Goal: Task Accomplishment & Management: Manage account settings

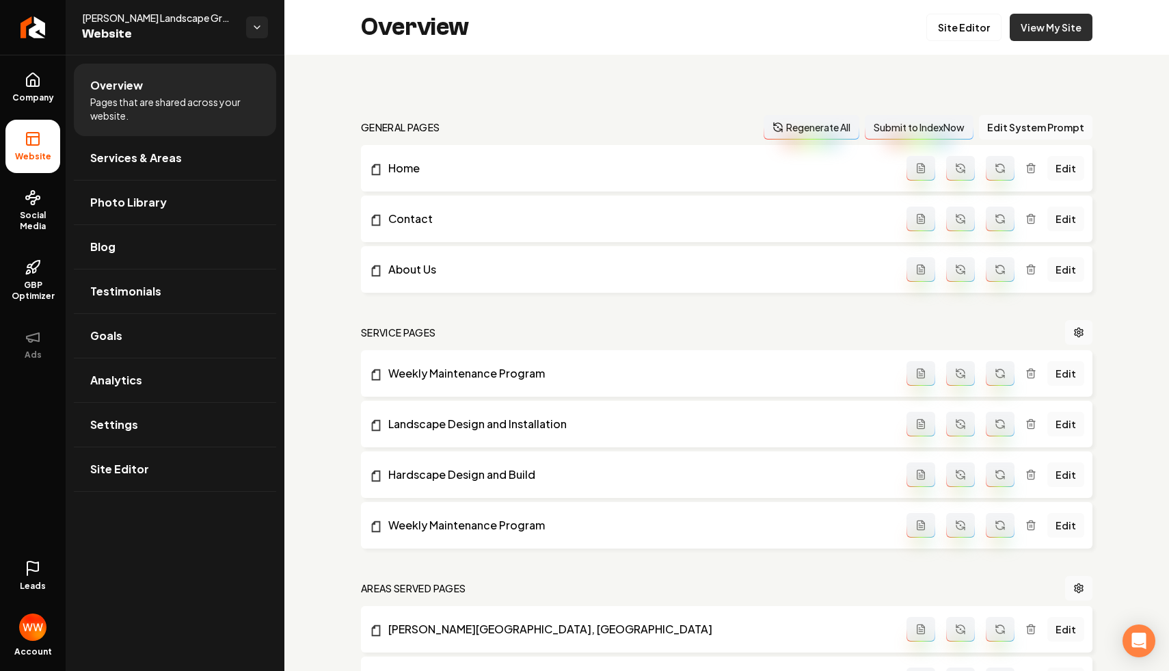
click at [1030, 19] on link "View My Site" at bounding box center [1051, 27] width 83 height 27
click at [38, 568] on icon at bounding box center [32, 566] width 11 height 10
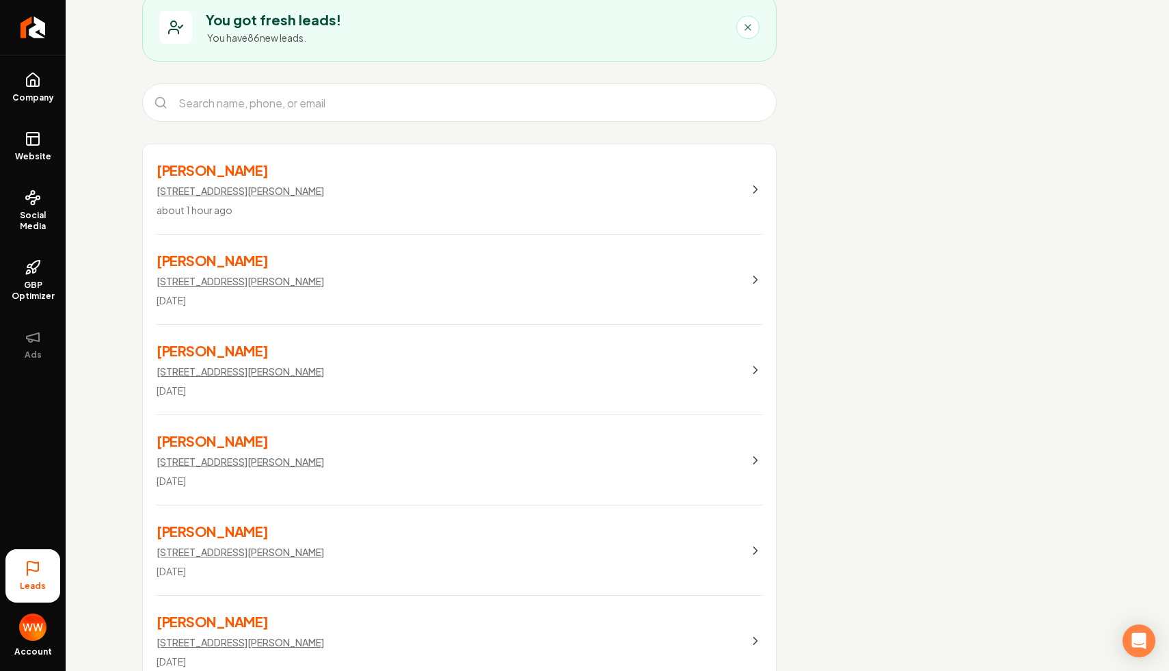
scroll to position [84, 0]
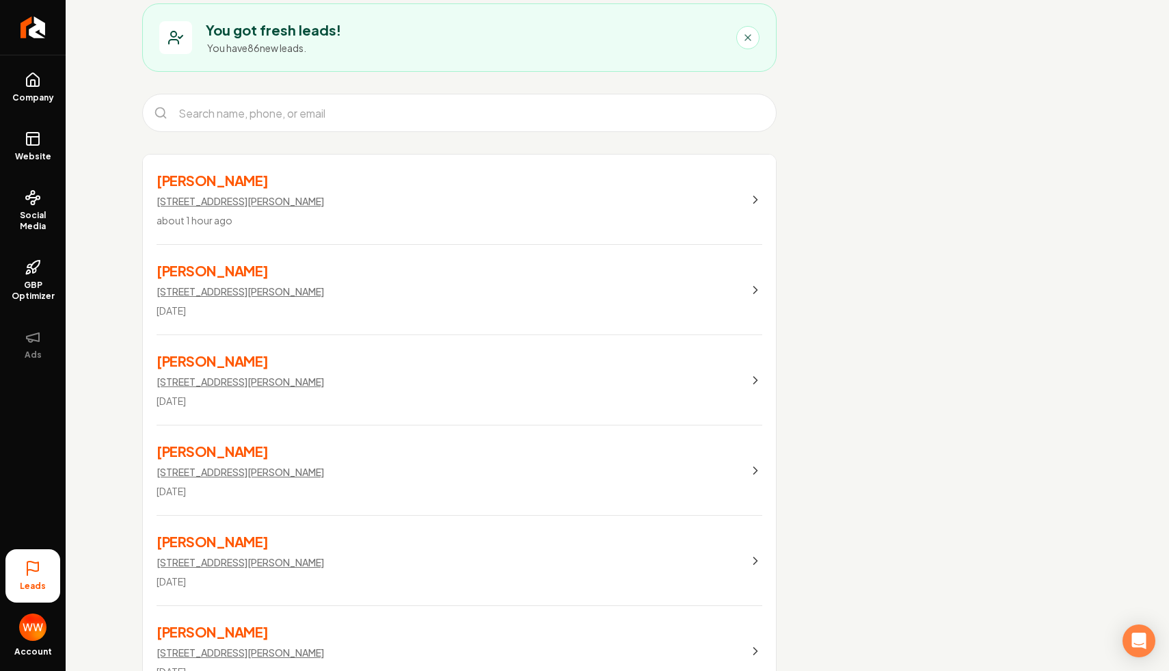
click at [444, 206] on link "[PERSON_NAME] [STREET_ADDRESS][PERSON_NAME] about 1 hour ago" at bounding box center [459, 199] width 633 height 90
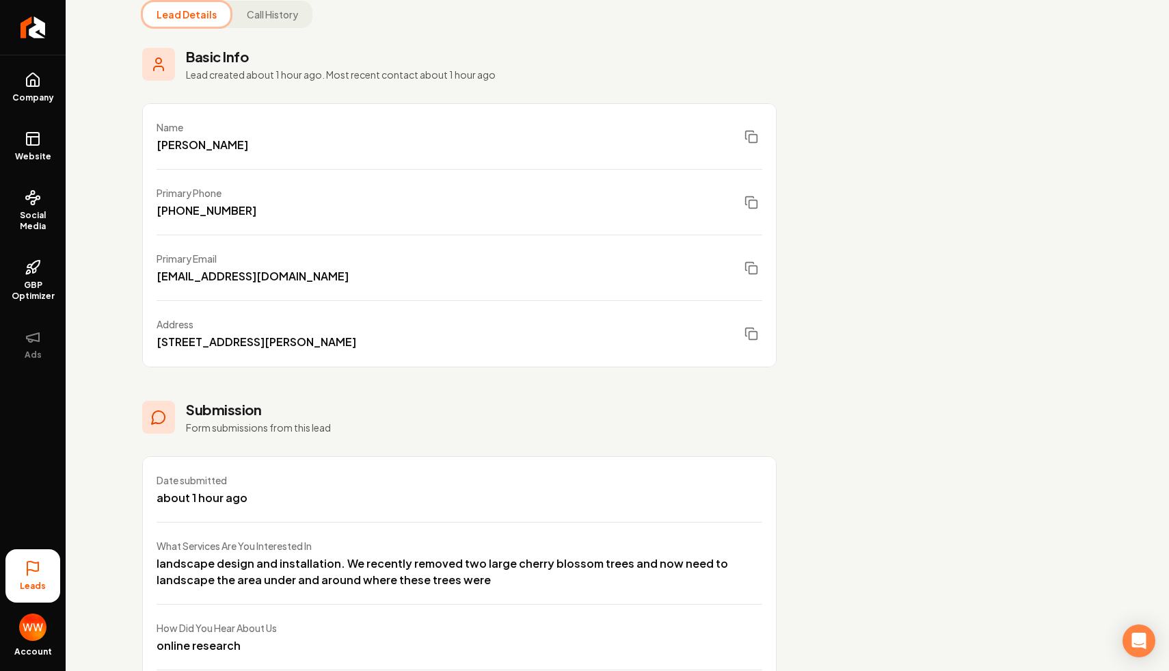
scroll to position [218, 0]
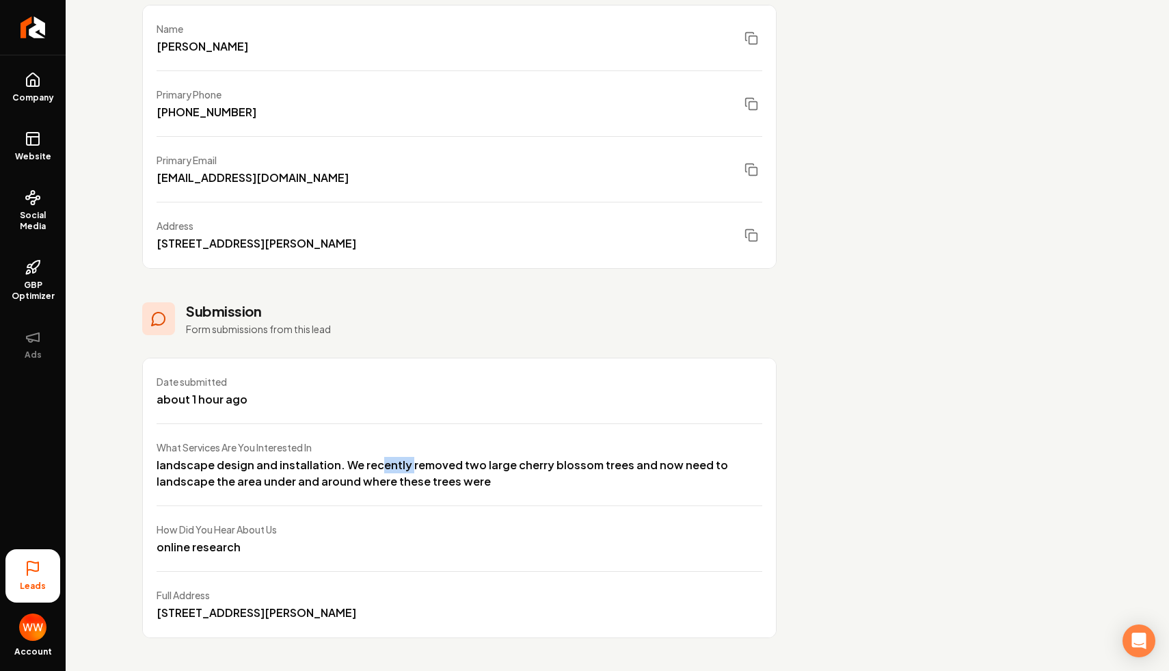
drag, startPoint x: 370, startPoint y: 468, endPoint x: 476, endPoint y: 479, distance: 105.8
click at [452, 475] on div "landscape design and installation. We recently removed two large cherry blossom…" at bounding box center [460, 473] width 606 height 33
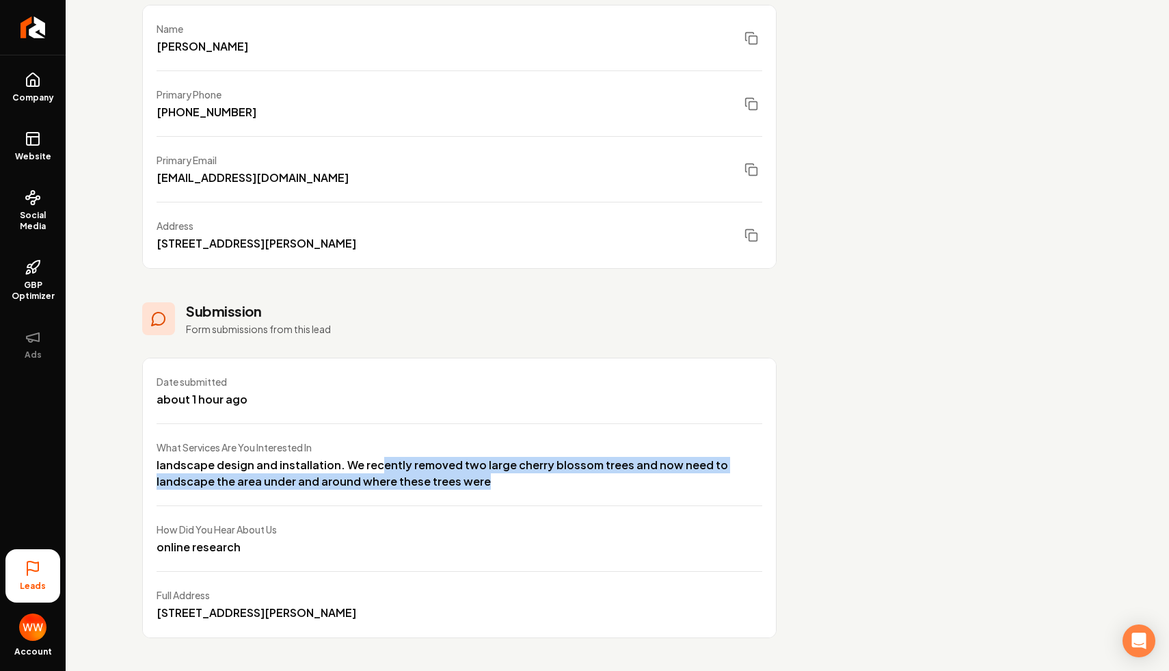
click at [476, 479] on div "landscape design and installation. We recently removed two large cherry blossom…" at bounding box center [460, 473] width 606 height 33
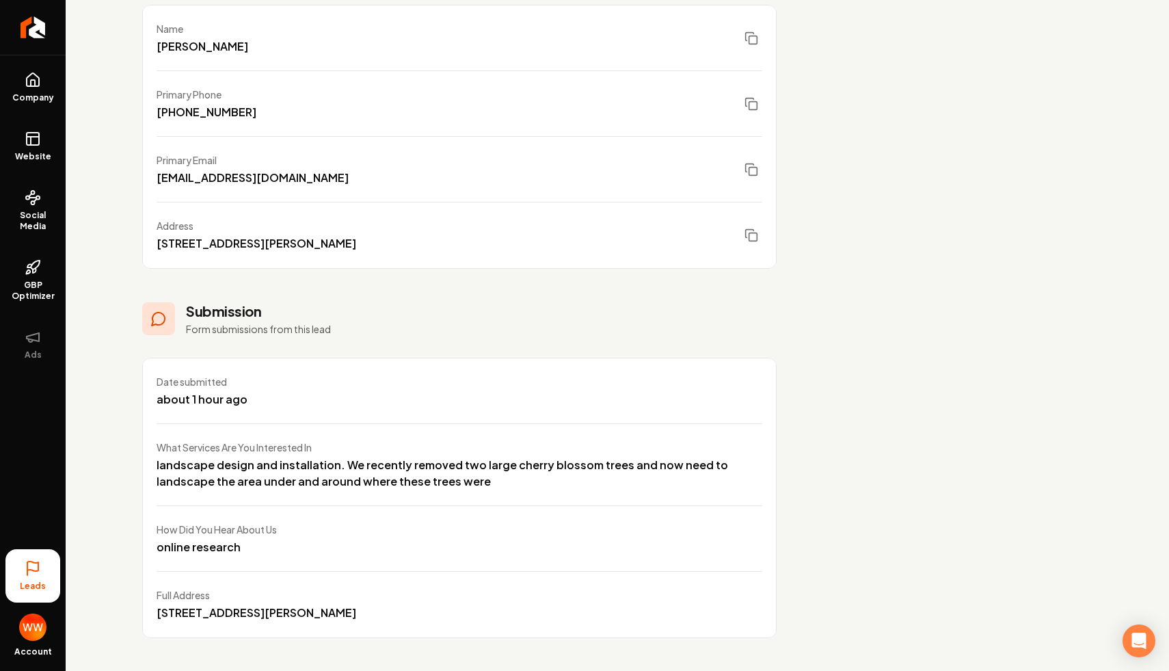
click at [476, 479] on div "landscape design and installation. We recently removed two large cherry blossom…" at bounding box center [460, 473] width 606 height 33
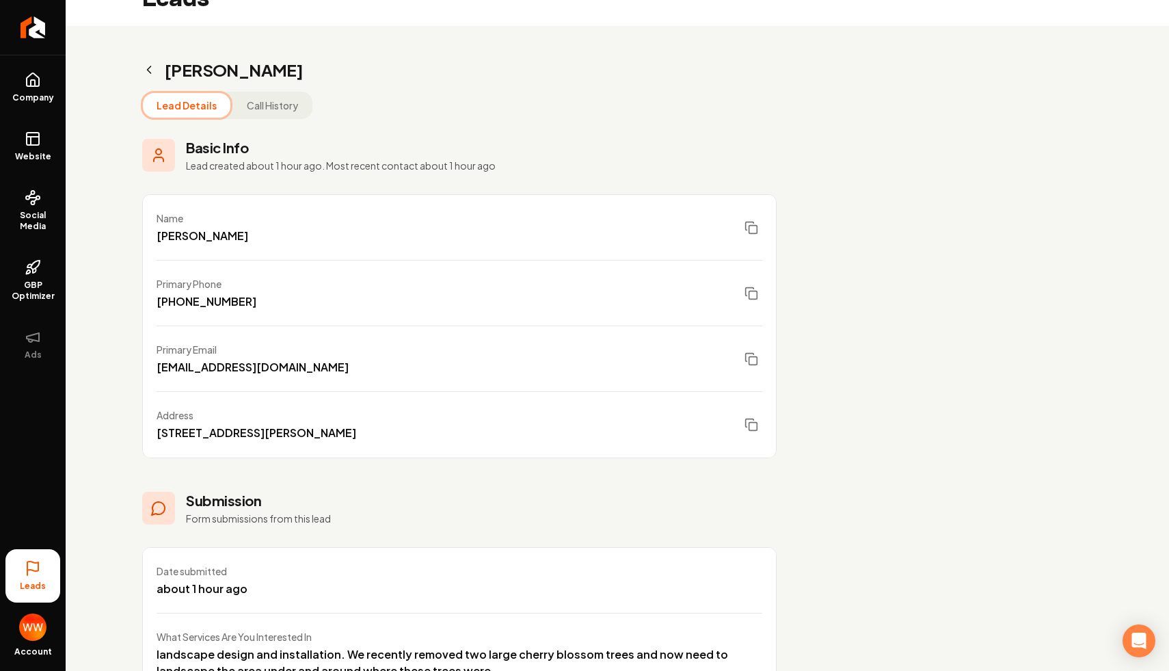
scroll to position [0, 0]
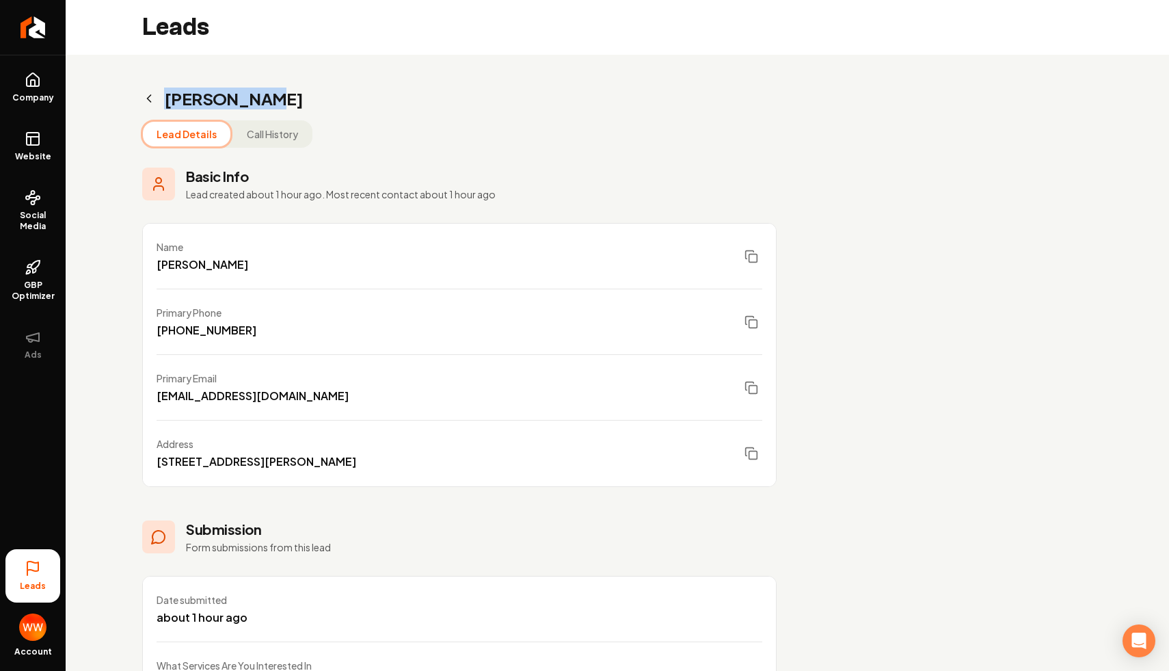
drag, startPoint x: 280, startPoint y: 100, endPoint x: 259, endPoint y: 107, distance: 22.5
click at [259, 107] on h2 "[PERSON_NAME]" at bounding box center [459, 98] width 634 height 22
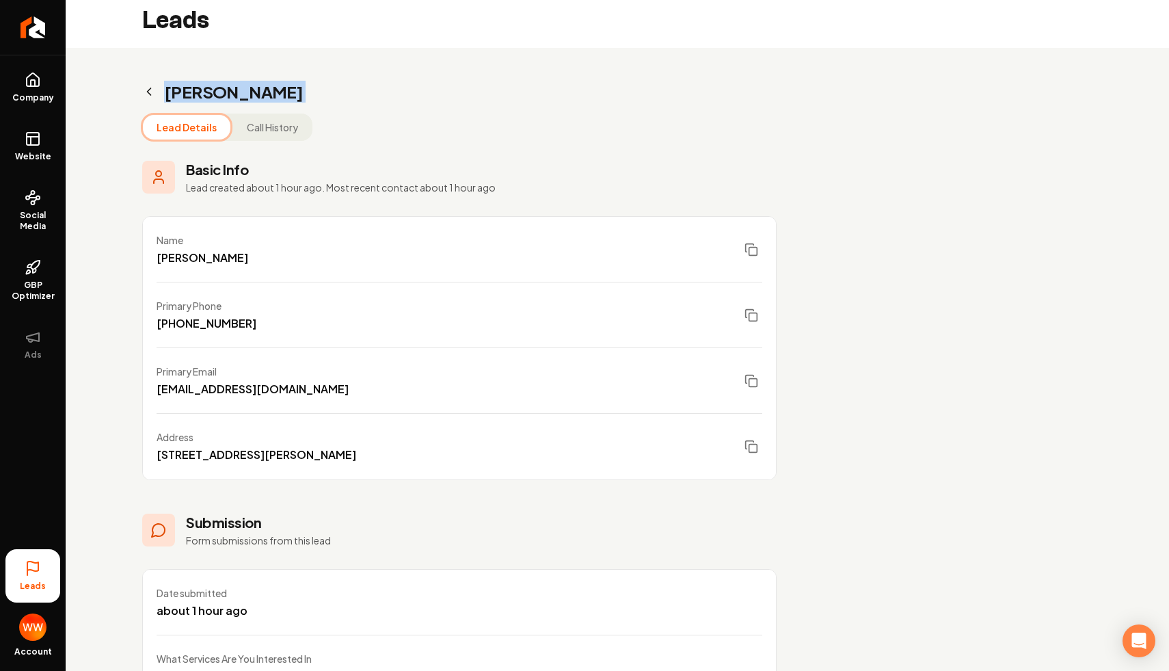
scroll to position [8, 0]
click at [265, 129] on button "Call History" at bounding box center [272, 126] width 79 height 25
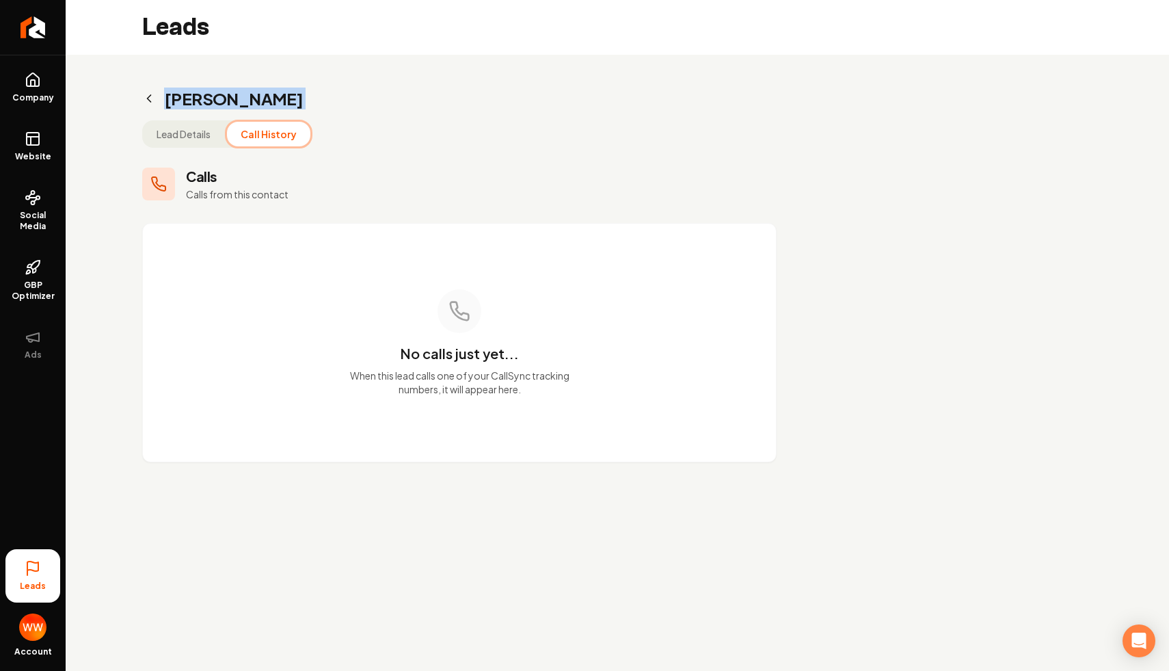
click at [221, 135] on button "Lead Details" at bounding box center [183, 134] width 81 height 25
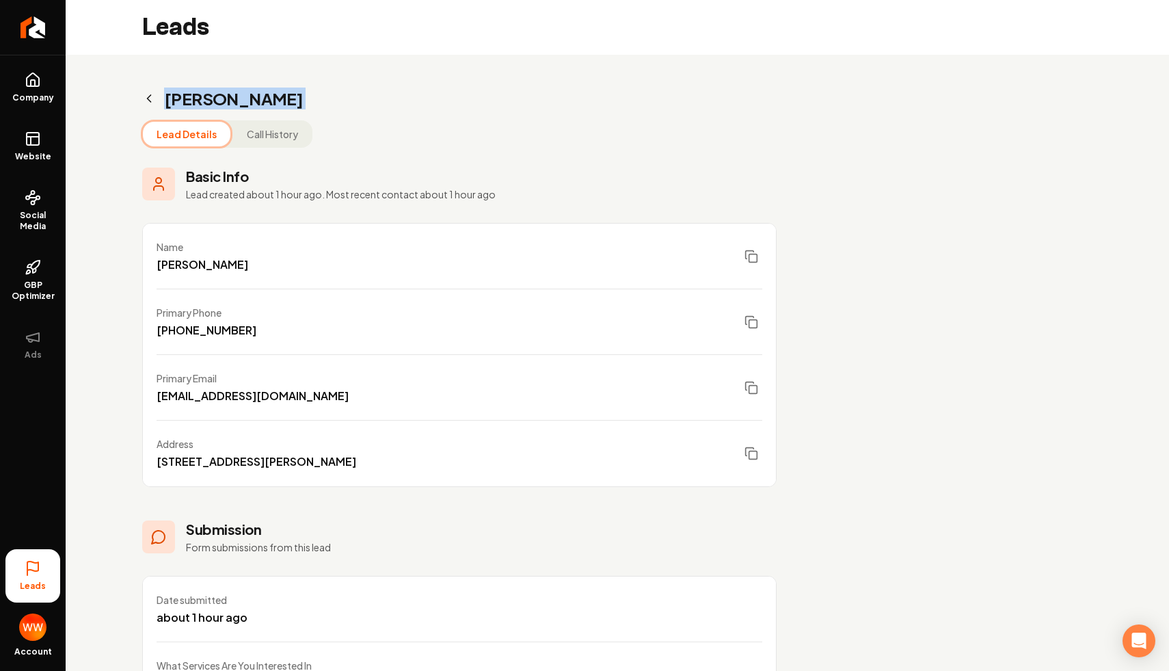
click at [450, 157] on div "Lead Details Call History Basic Info Lead created about 1 hour ago. Most recent…" at bounding box center [459, 487] width 634 height 735
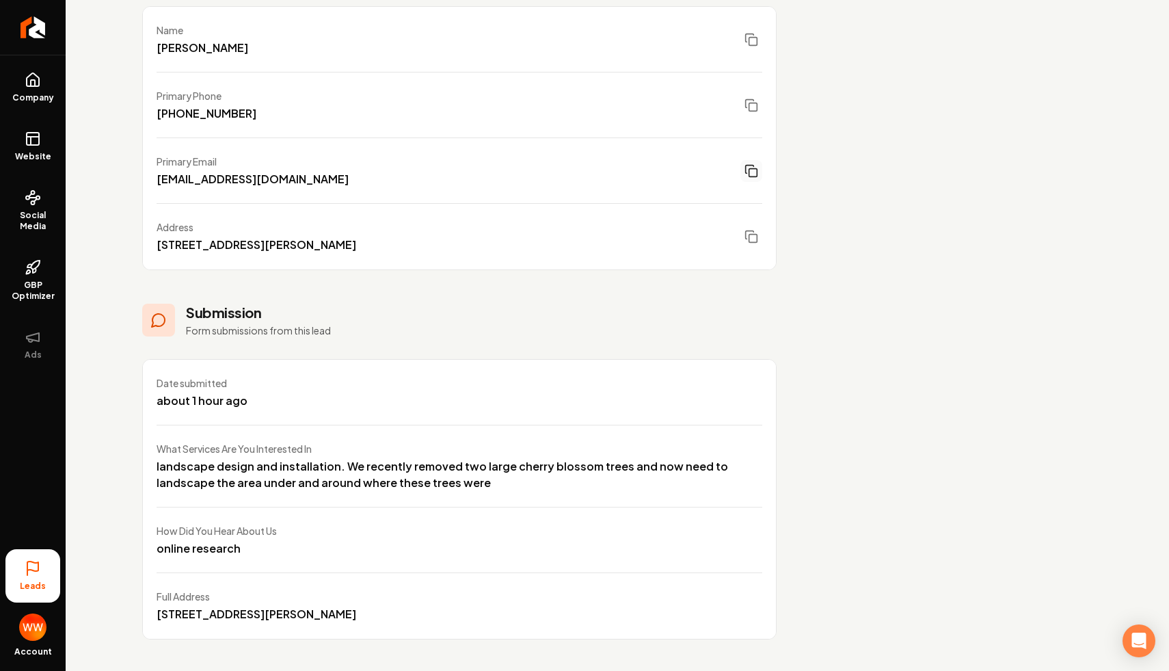
scroll to position [218, 0]
drag, startPoint x: 430, startPoint y: 242, endPoint x: 154, endPoint y: 241, distance: 276.1
click at [154, 241] on div "Address [STREET_ADDRESS][PERSON_NAME]" at bounding box center [459, 235] width 633 height 66
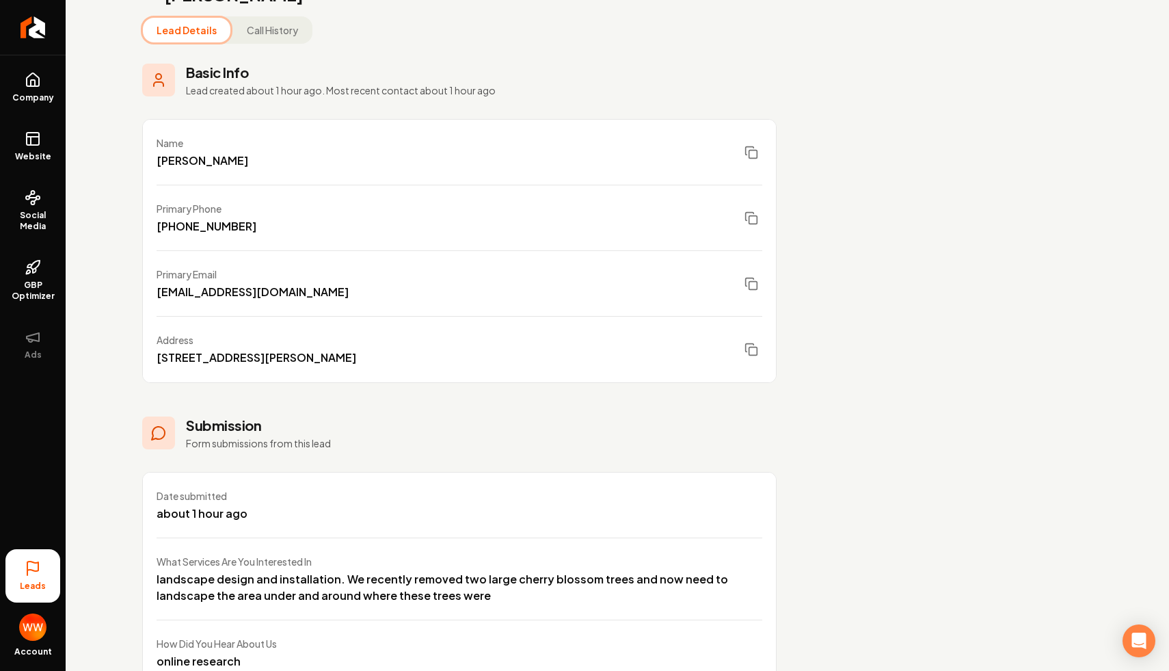
scroll to position [0, 0]
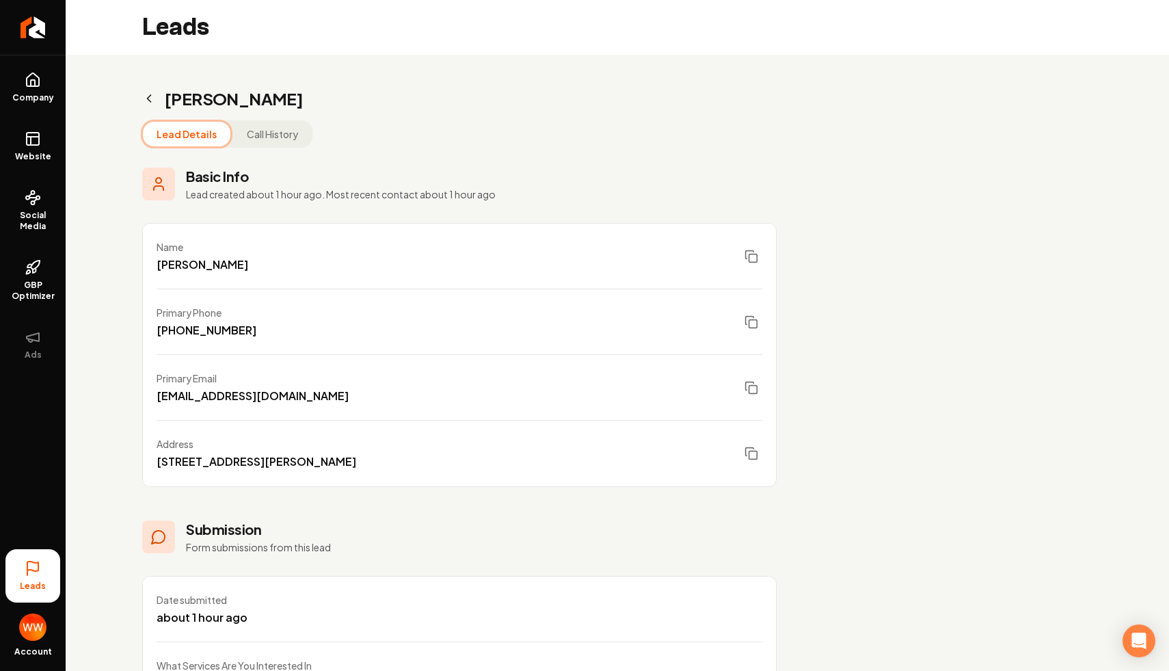
click at [151, 97] on icon "Main content area" at bounding box center [149, 99] width 14 height 14
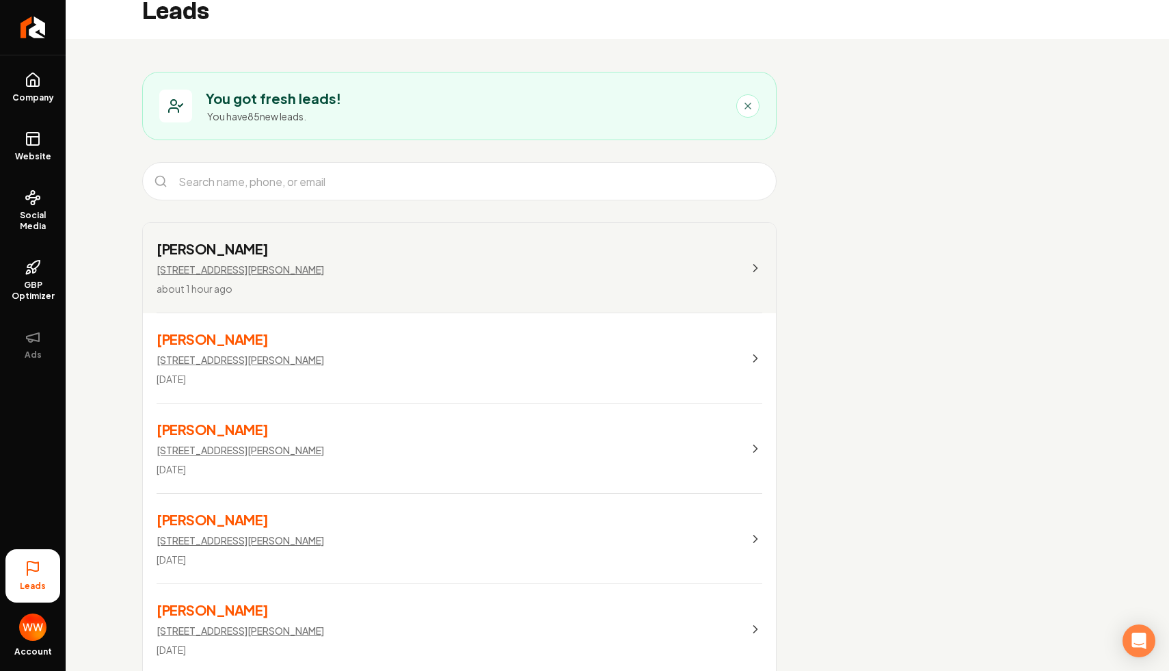
scroll to position [18, 0]
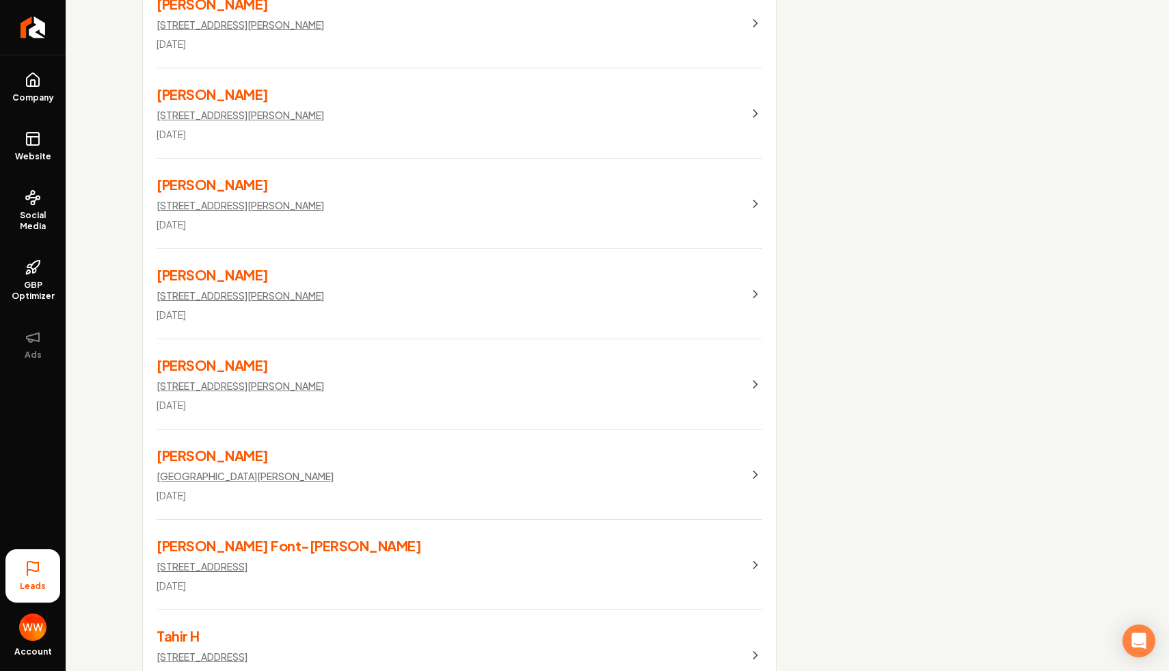
scroll to position [0, 0]
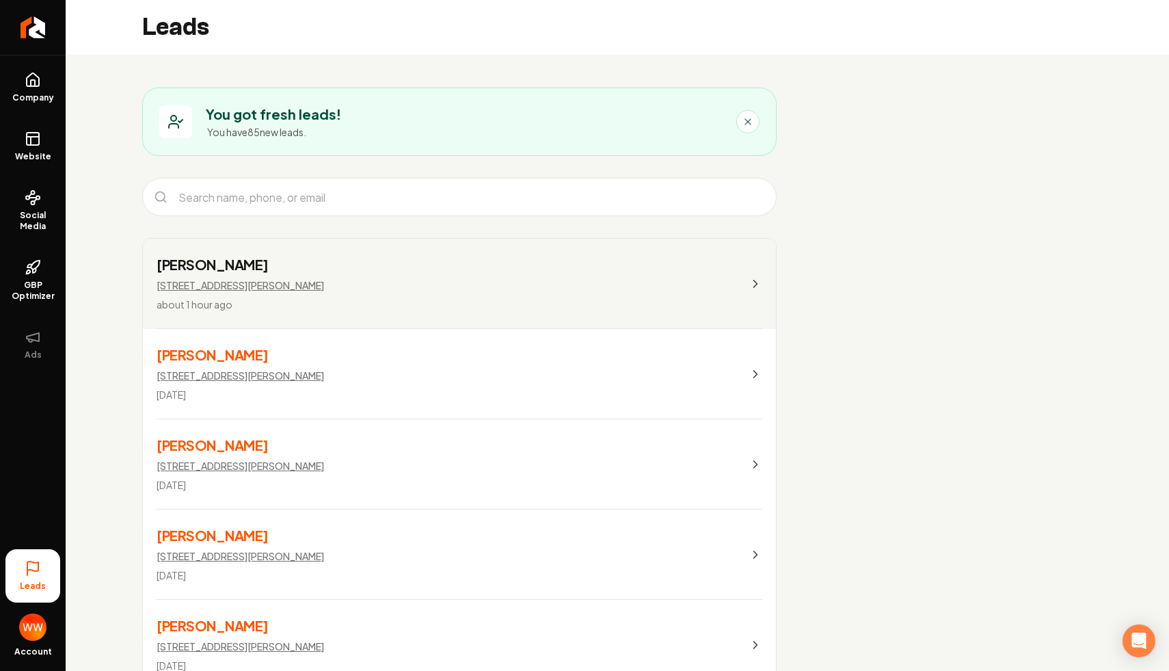
click at [414, 286] on link "[PERSON_NAME] [STREET_ADDRESS][PERSON_NAME] about 1 hour ago" at bounding box center [459, 284] width 633 height 90
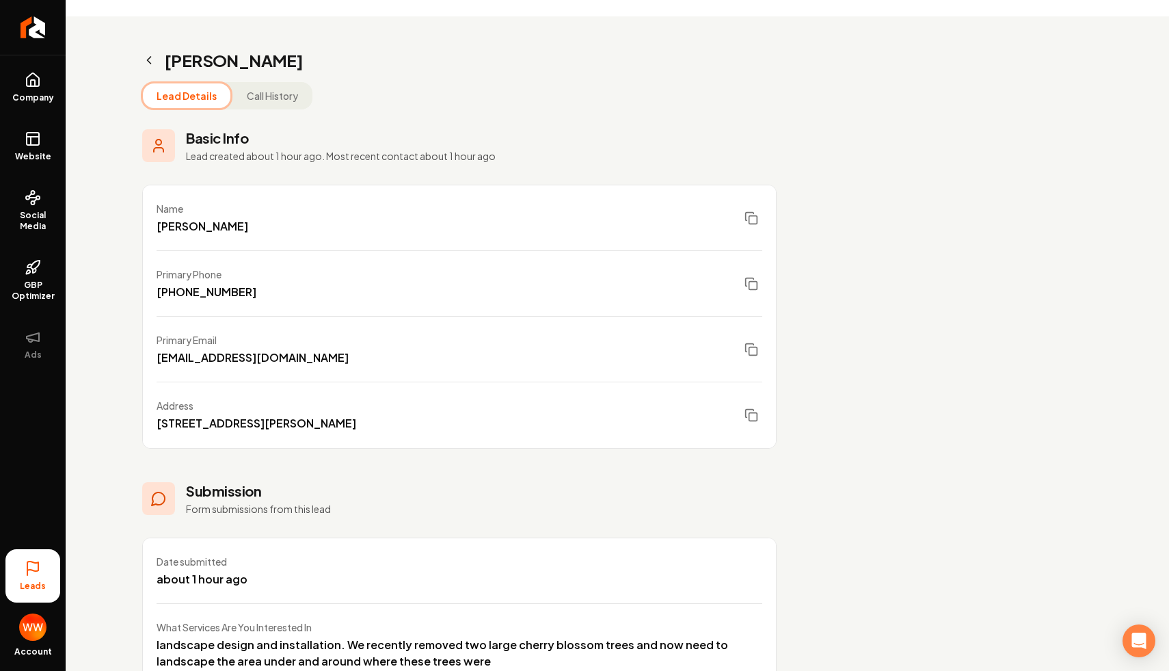
scroll to position [5, 0]
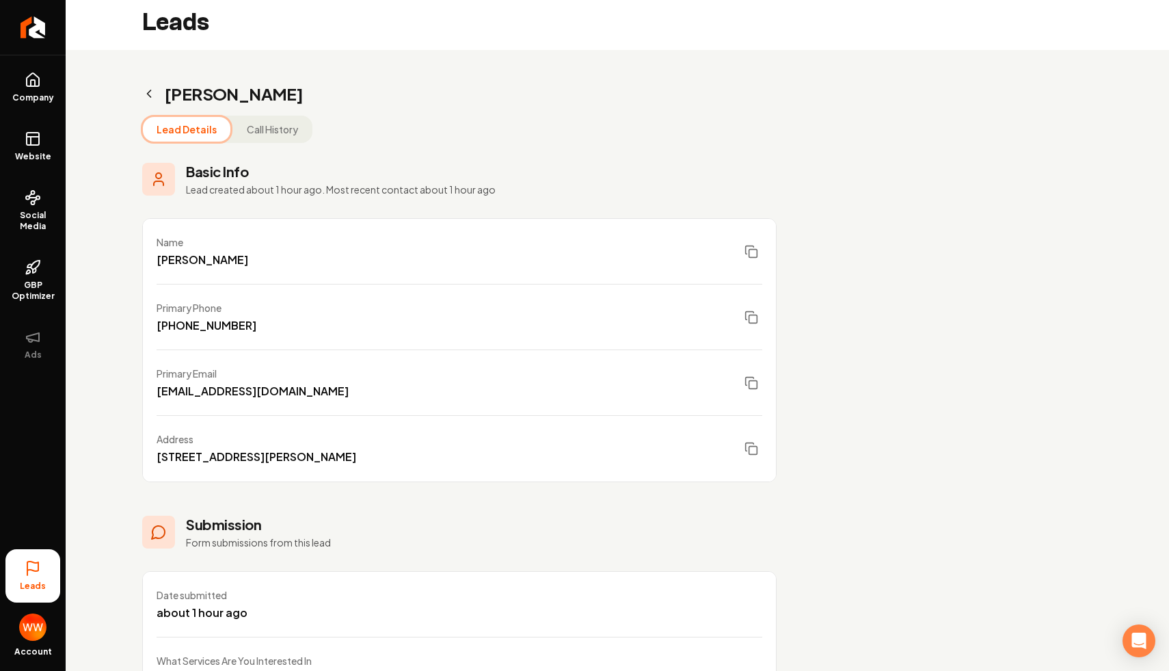
click at [268, 139] on button "Call History" at bounding box center [272, 129] width 79 height 25
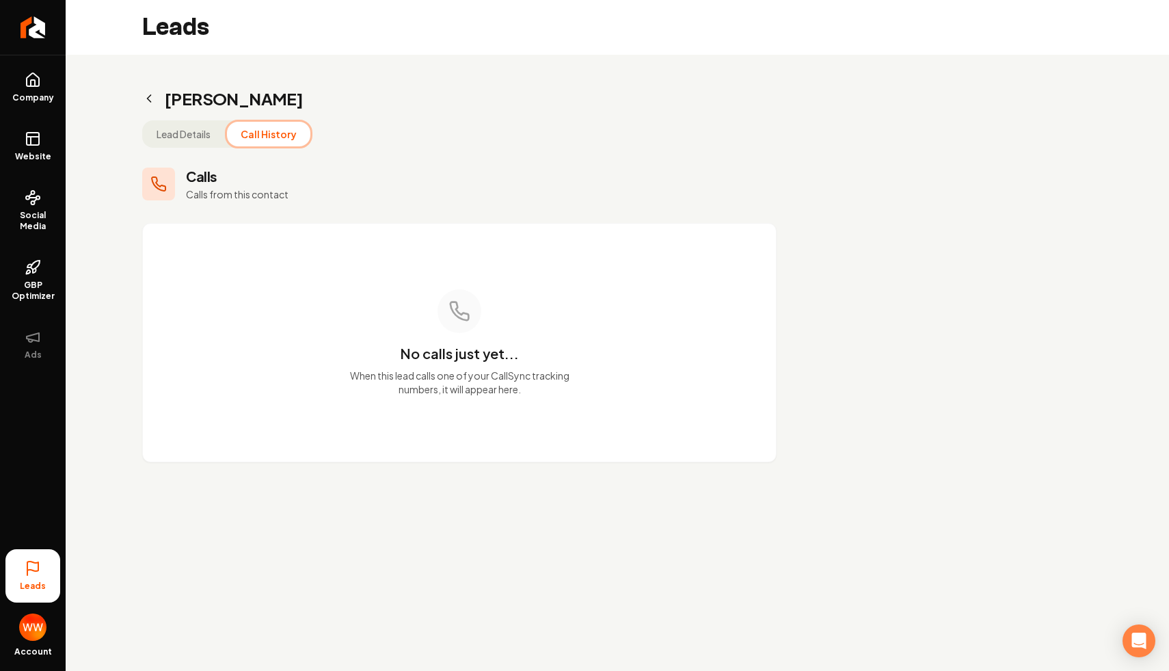
click at [177, 129] on button "Lead Details" at bounding box center [183, 134] width 81 height 25
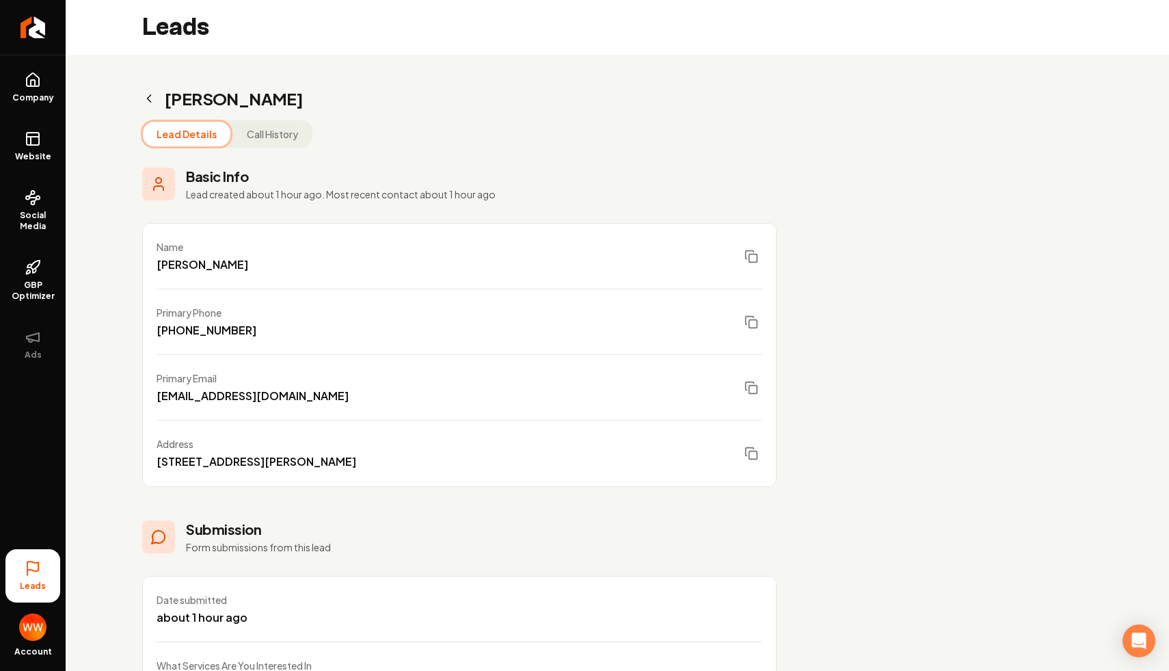
click at [275, 135] on button "Call History" at bounding box center [272, 134] width 79 height 25
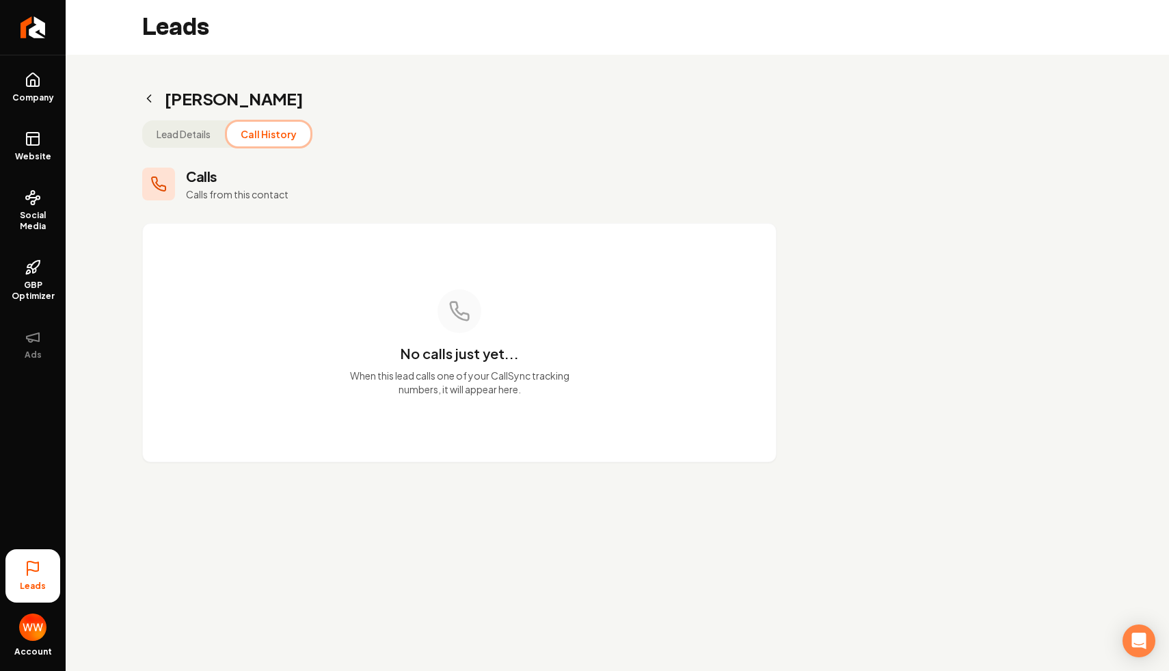
click at [193, 128] on button "Lead Details" at bounding box center [183, 134] width 81 height 25
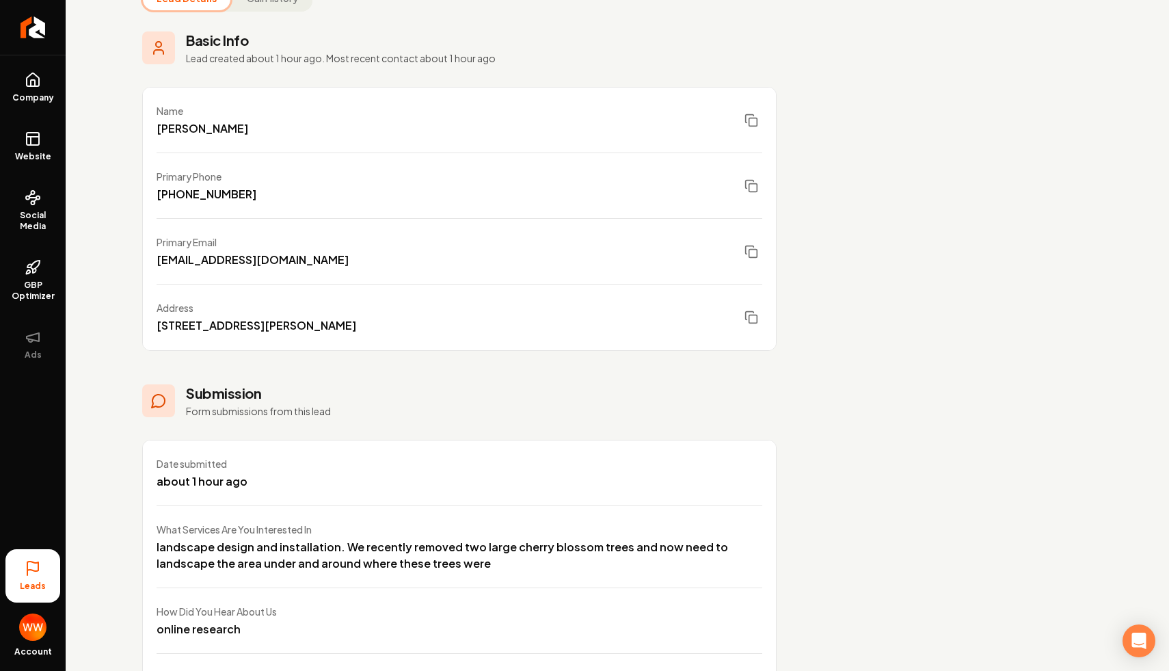
scroll to position [155, 0]
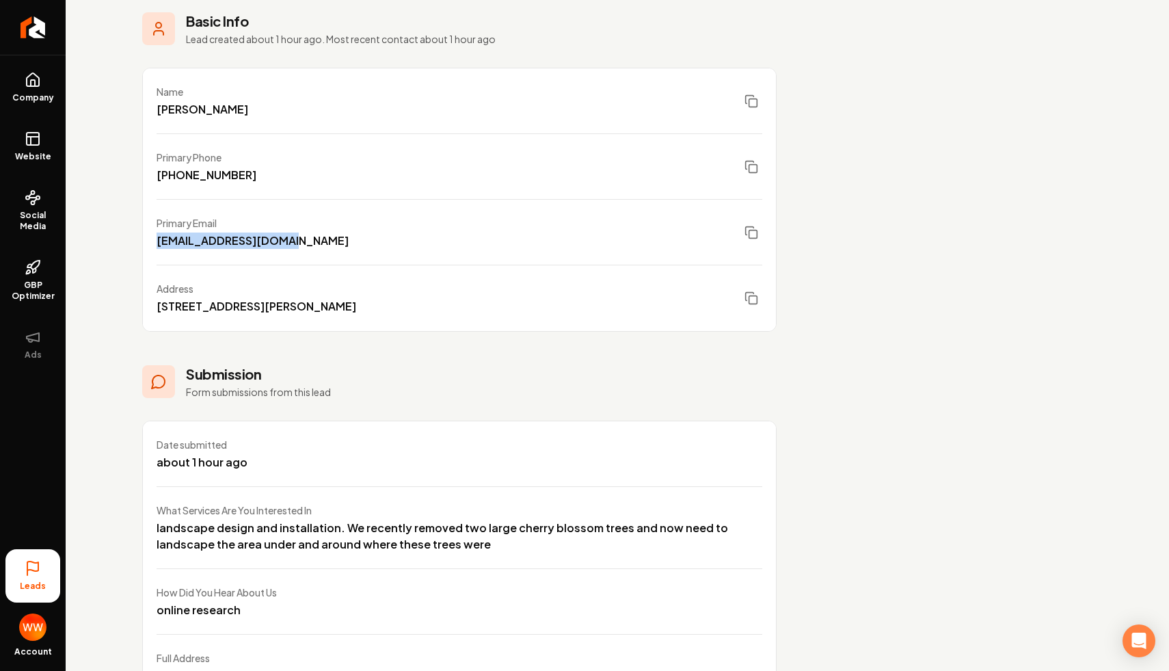
drag, startPoint x: 295, startPoint y: 243, endPoint x: 157, endPoint y: 237, distance: 138.2
click at [157, 237] on div "[EMAIL_ADDRESS][DOMAIN_NAME]" at bounding box center [253, 240] width 192 height 16
click at [314, 282] on div "Address" at bounding box center [257, 289] width 200 height 14
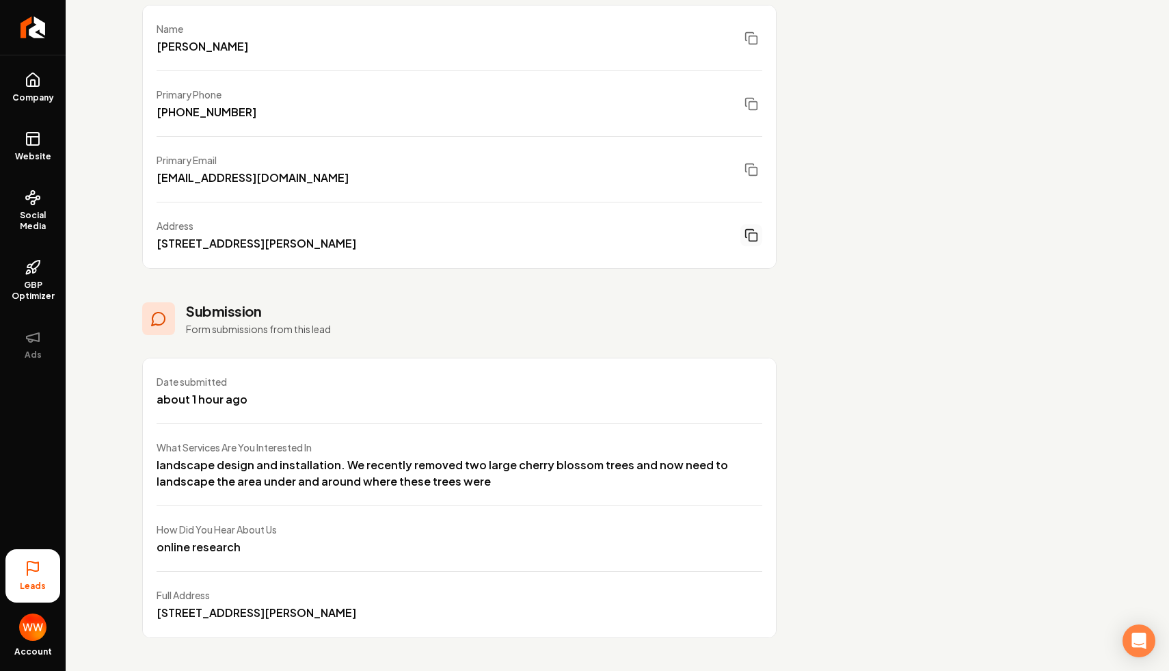
click at [744, 236] on icon "Main content area" at bounding box center [751, 235] width 14 height 14
drag, startPoint x: 255, startPoint y: 552, endPoint x: 144, endPoint y: 538, distance: 111.6
click at [144, 538] on div "How Did You Hear About Us online research" at bounding box center [459, 539] width 633 height 66
click at [283, 531] on div "How Did You Hear About Us online research" at bounding box center [459, 539] width 633 height 66
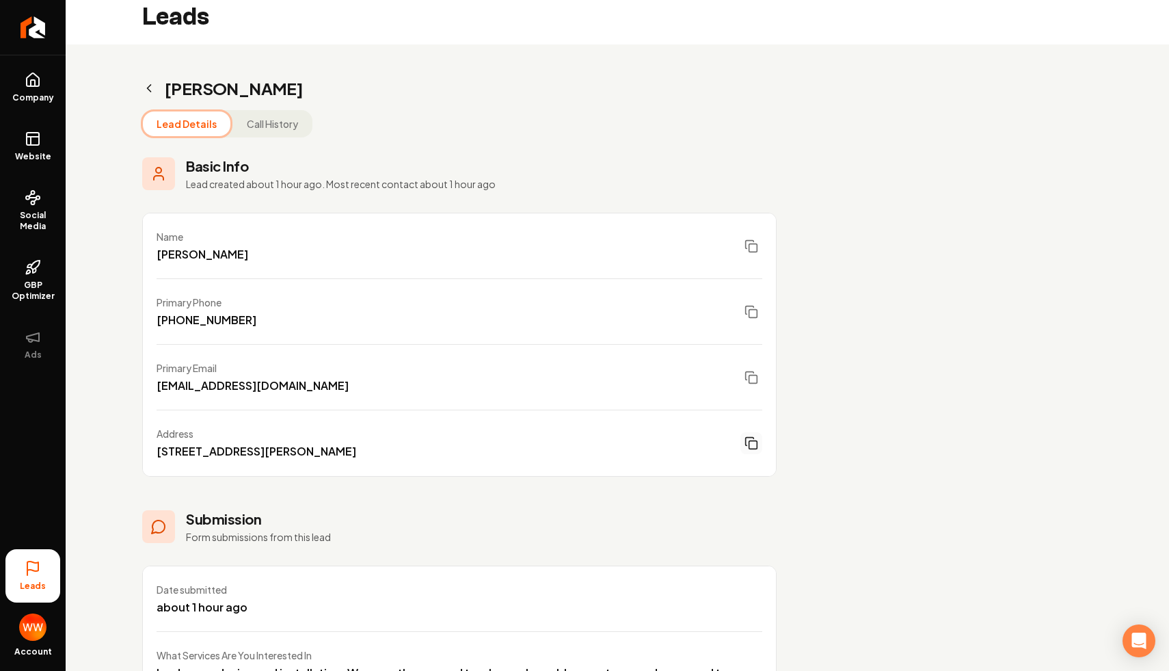
scroll to position [0, 0]
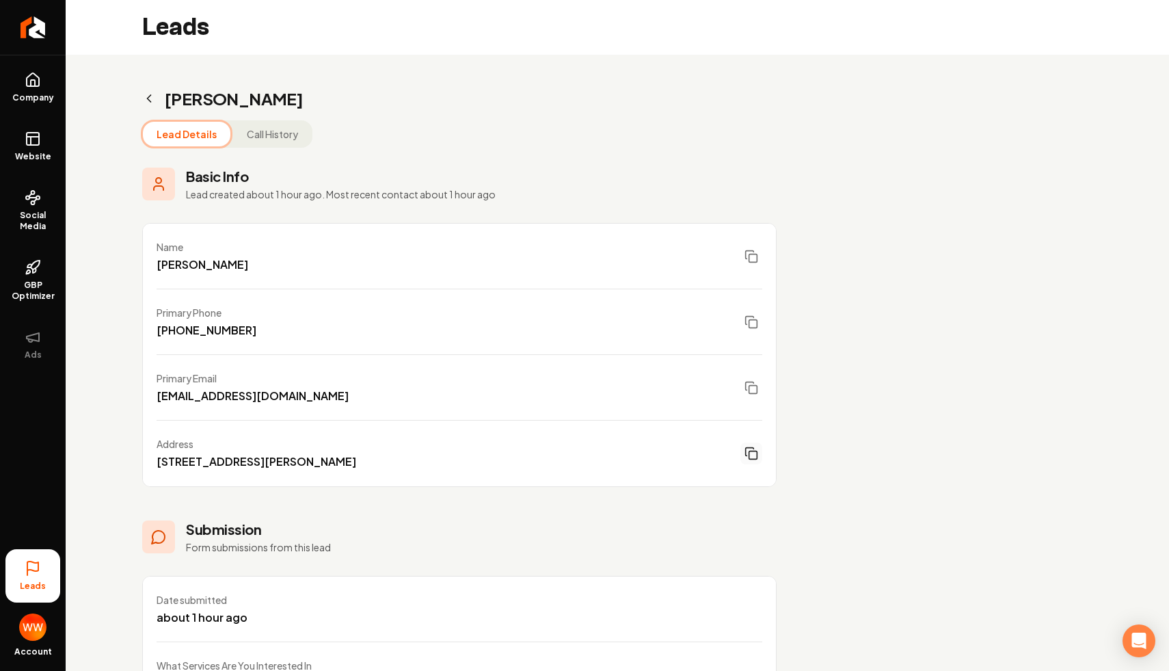
click at [149, 100] on icon "Main content area" at bounding box center [149, 98] width 3 height 7
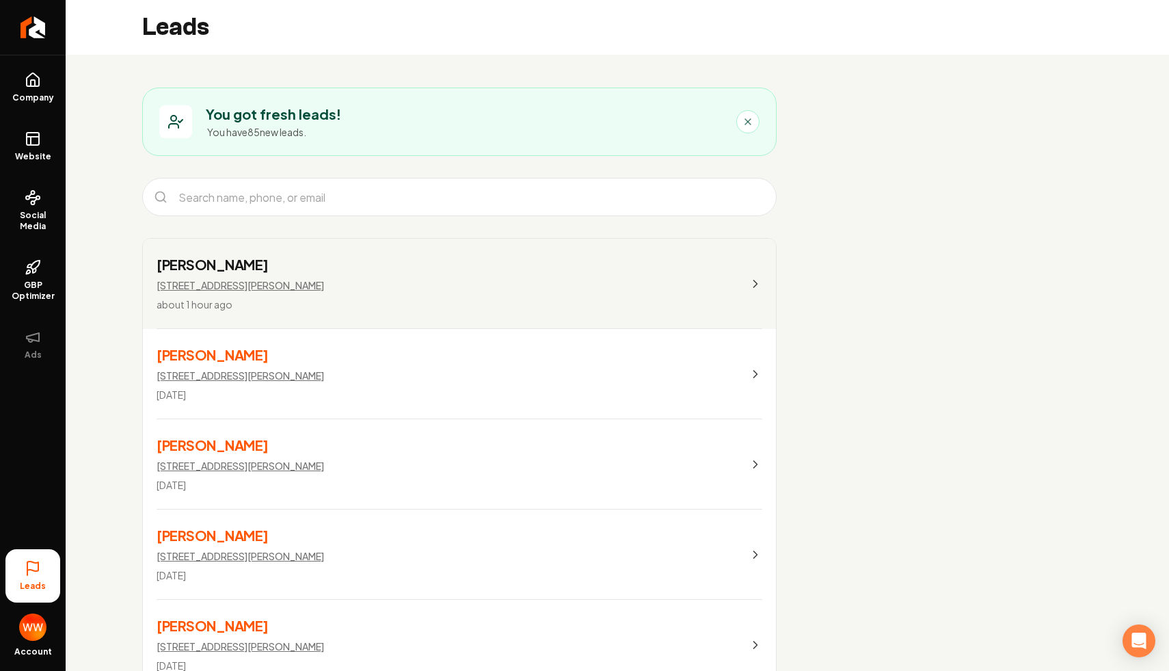
drag, startPoint x: 471, startPoint y: 120, endPoint x: 293, endPoint y: 87, distance: 180.6
click at [327, 90] on div "You got fresh leads! You have 85 new leads." at bounding box center [459, 121] width 634 height 68
click at [288, 87] on div "You got fresh leads! You have 85 new leads." at bounding box center [459, 121] width 634 height 68
click at [31, 81] on icon at bounding box center [33, 83] width 4 height 6
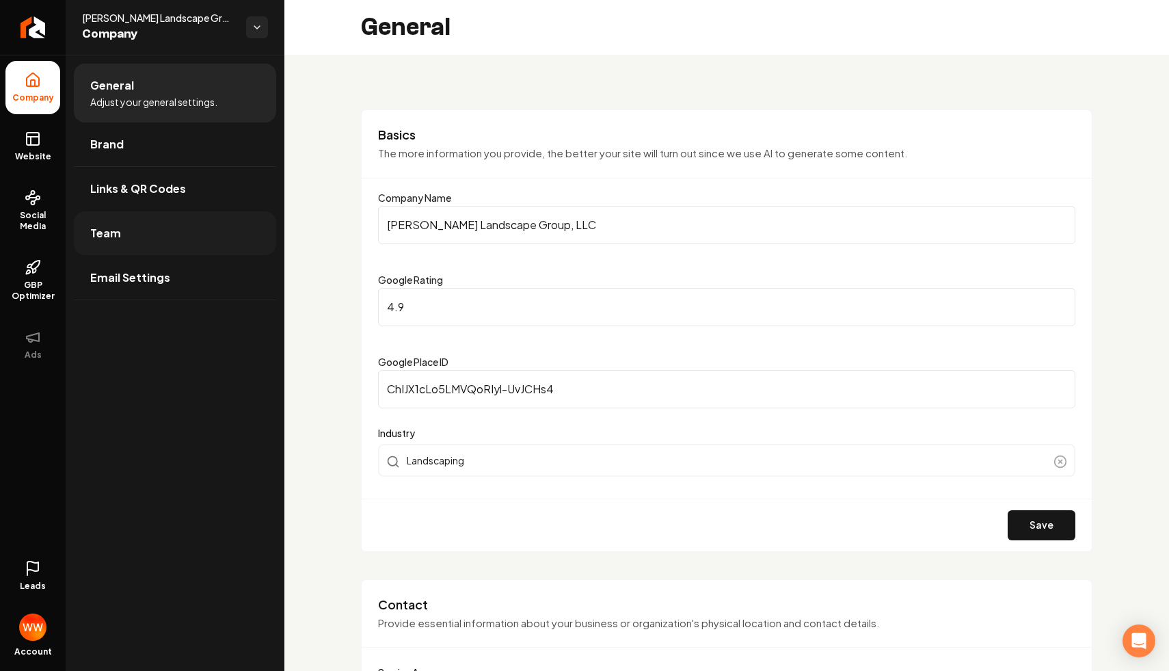
click at [163, 245] on link "Team" at bounding box center [175, 233] width 202 height 44
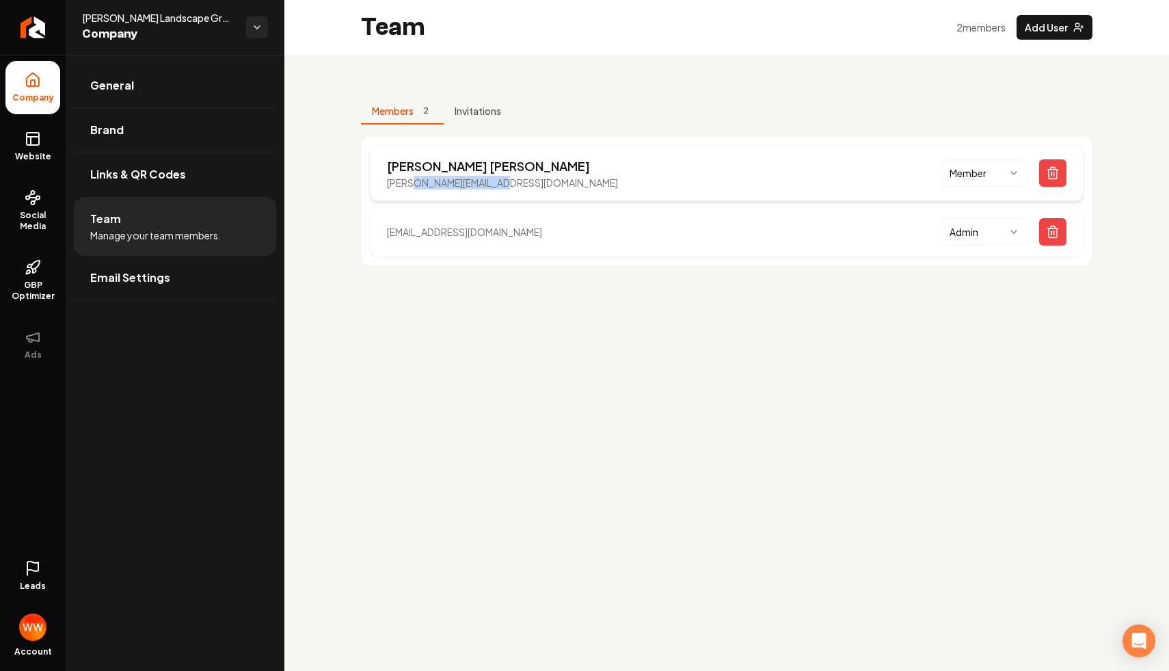
drag, startPoint x: 506, startPoint y: 182, endPoint x: 414, endPoint y: 185, distance: 91.6
click at [414, 185] on div "[PERSON_NAME] [PERSON_NAME][EMAIL_ADDRESS][DOMAIN_NAME] Member" at bounding box center [727, 173] width 714 height 56
copy p "[DOMAIN_NAME]"
click at [598, 269] on div "Members 2 Invitations [PERSON_NAME] [PERSON_NAME][EMAIL_ADDRESS][DOMAIN_NAME] M…" at bounding box center [726, 177] width 884 height 244
drag, startPoint x: 543, startPoint y: 241, endPoint x: 400, endPoint y: 239, distance: 143.5
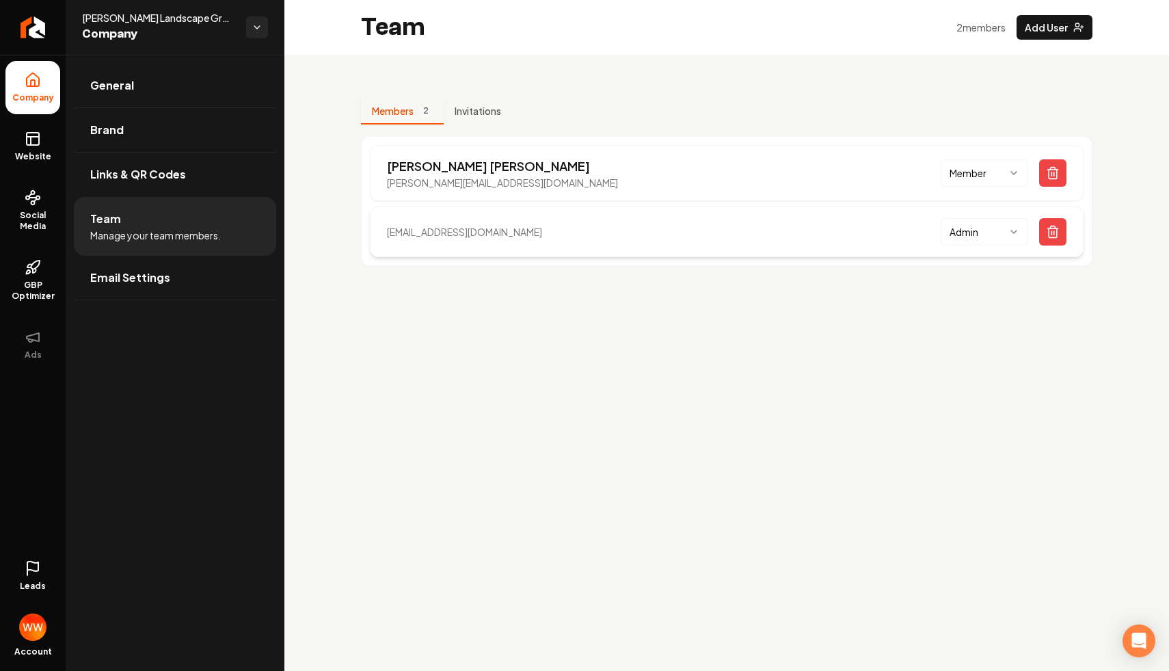
click at [400, 239] on div "[EMAIL_ADDRESS][DOMAIN_NAME] Admin" at bounding box center [727, 231] width 714 height 51
click at [442, 233] on p "[EMAIL_ADDRESS][DOMAIN_NAME]" at bounding box center [464, 232] width 155 height 14
click at [578, 237] on div "[EMAIL_ADDRESS][DOMAIN_NAME] Admin" at bounding box center [727, 231] width 714 height 51
